Goal: Task Accomplishment & Management: Use online tool/utility

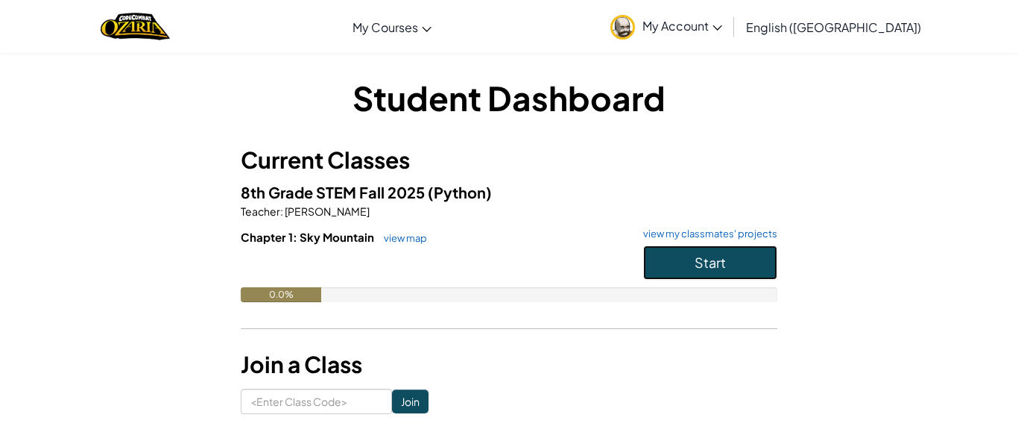
click at [725, 263] on span "Start" at bounding box center [710, 261] width 31 height 17
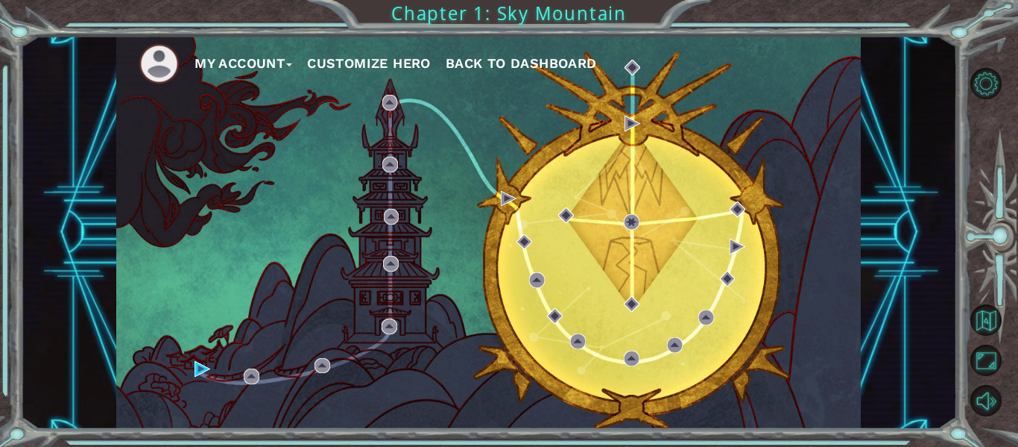
drag, startPoint x: 322, startPoint y: 79, endPoint x: 605, endPoint y: 331, distance: 378.6
click at [605, 331] on div "My Account Customize Hero Back to Dashboard" at bounding box center [488, 232] width 745 height 393
click at [499, 371] on div "My Account Customize Hero Back to Dashboard" at bounding box center [488, 232] width 745 height 393
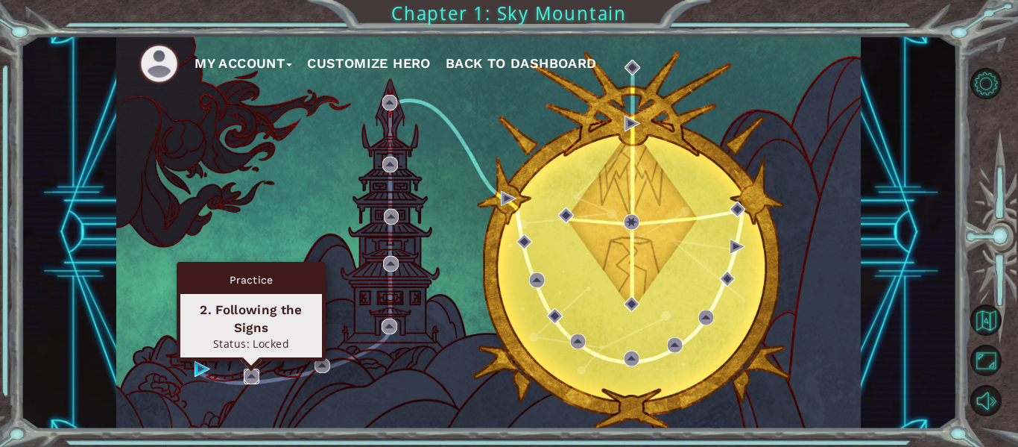
click at [254, 371] on img at bounding box center [252, 376] width 16 height 16
